Goal: Task Accomplishment & Management: Manage account settings

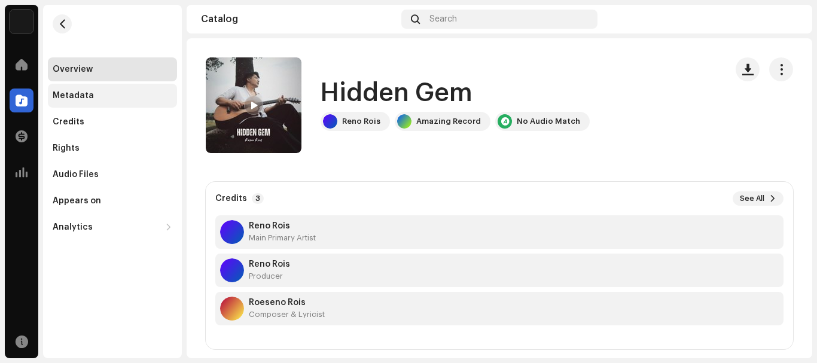
scroll to position [32, 0]
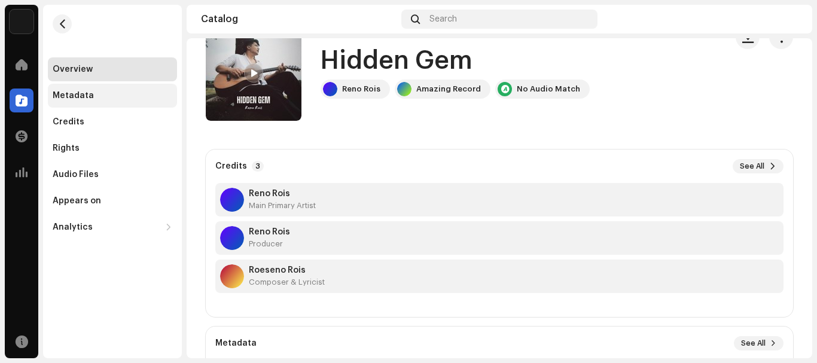
click at [65, 94] on div "Metadata" at bounding box center [73, 96] width 41 height 10
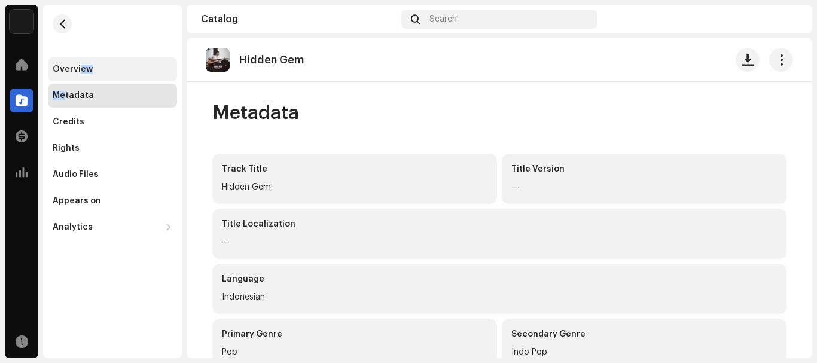
drag, startPoint x: 65, startPoint y: 94, endPoint x: 80, endPoint y: 70, distance: 28.2
click at [80, 70] on div "Overview Metadata Credits Rights Audio Files Appears on Analytics Consumption E…" at bounding box center [112, 148] width 129 height 182
click at [80, 70] on div "Overview" at bounding box center [73, 70] width 40 height 10
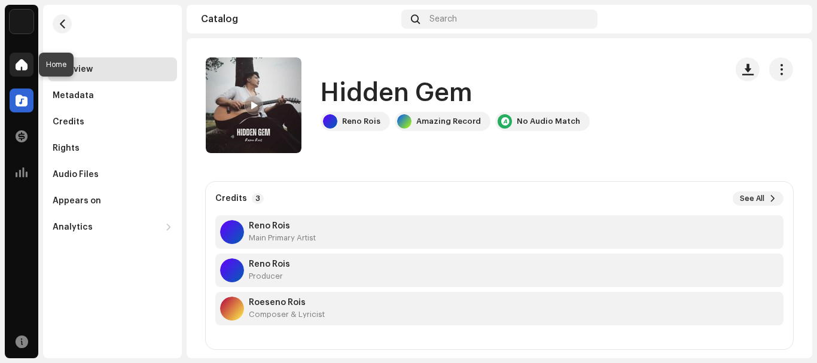
click at [20, 60] on span at bounding box center [22, 65] width 12 height 10
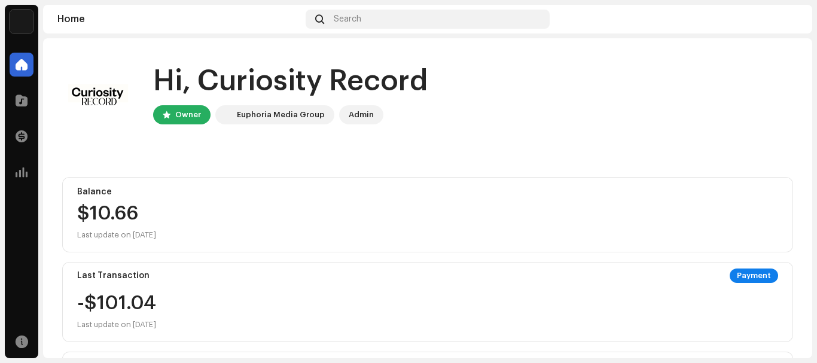
click at [817, 217] on div "Curiosity Record Home Catalog Transactions Analytics Resources Curiosity Record…" at bounding box center [408, 181] width 817 height 363
click at [813, 221] on div "Curiosity Record Home Catalog Transactions Analytics Resources Curiosity Record…" at bounding box center [408, 181] width 817 height 363
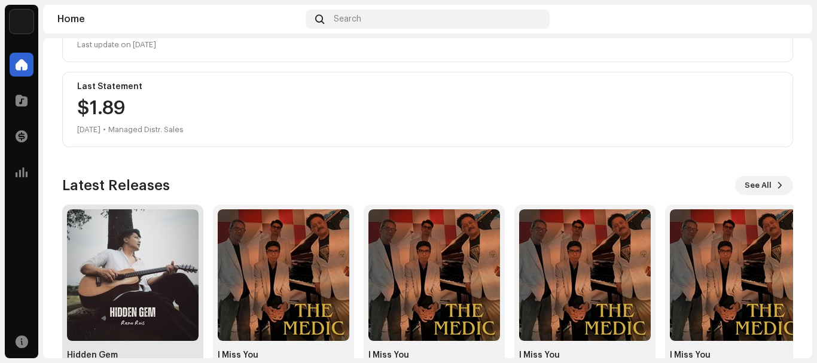
click at [154, 299] on img at bounding box center [133, 275] width 132 height 132
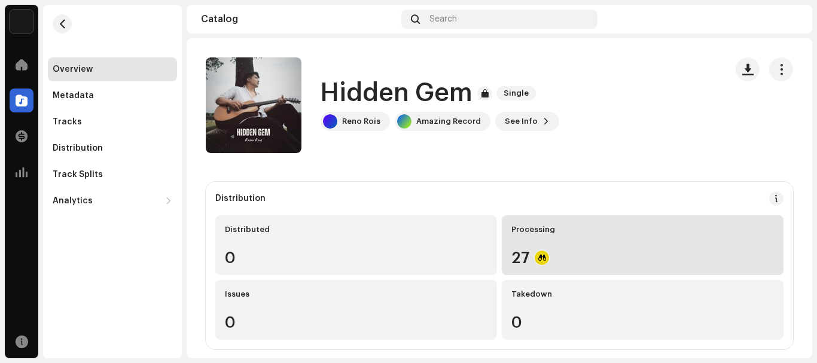
click at [644, 257] on div "27" at bounding box center [643, 258] width 263 height 16
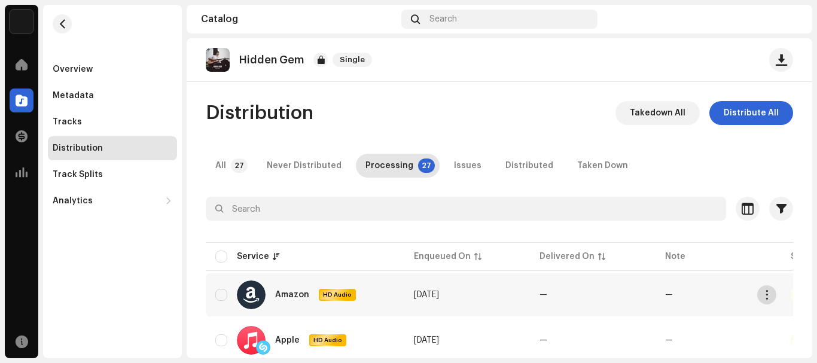
click at [773, 297] on button "button" at bounding box center [767, 294] width 19 height 19
